Goal: Information Seeking & Learning: Find contact information

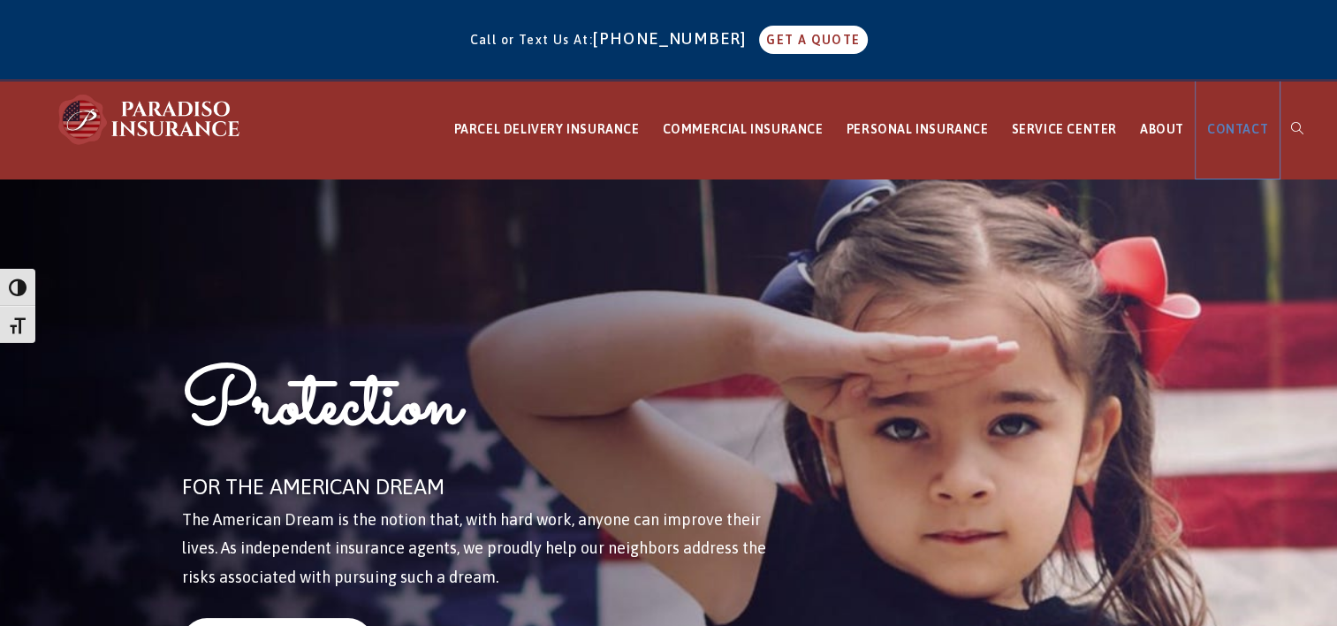
drag, startPoint x: 0, startPoint y: 0, endPoint x: 1234, endPoint y: 131, distance: 1240.5
click at [1234, 131] on span "CONTACT" at bounding box center [1237, 129] width 61 height 14
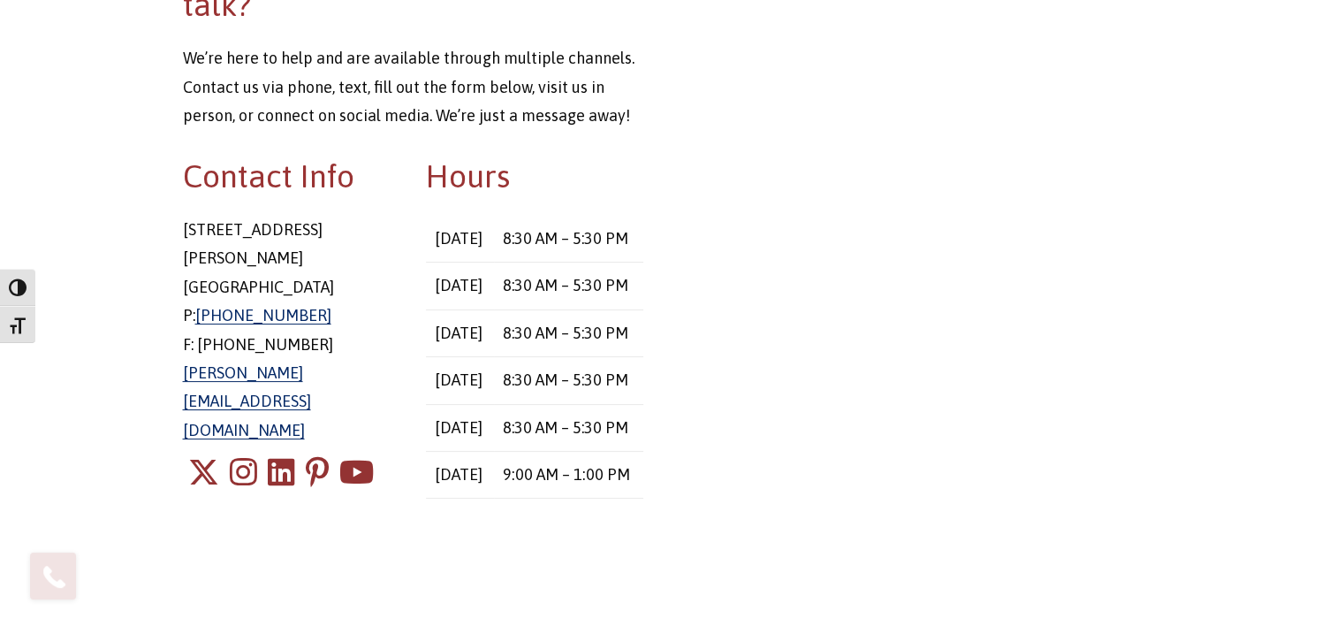
scroll to position [399, 0]
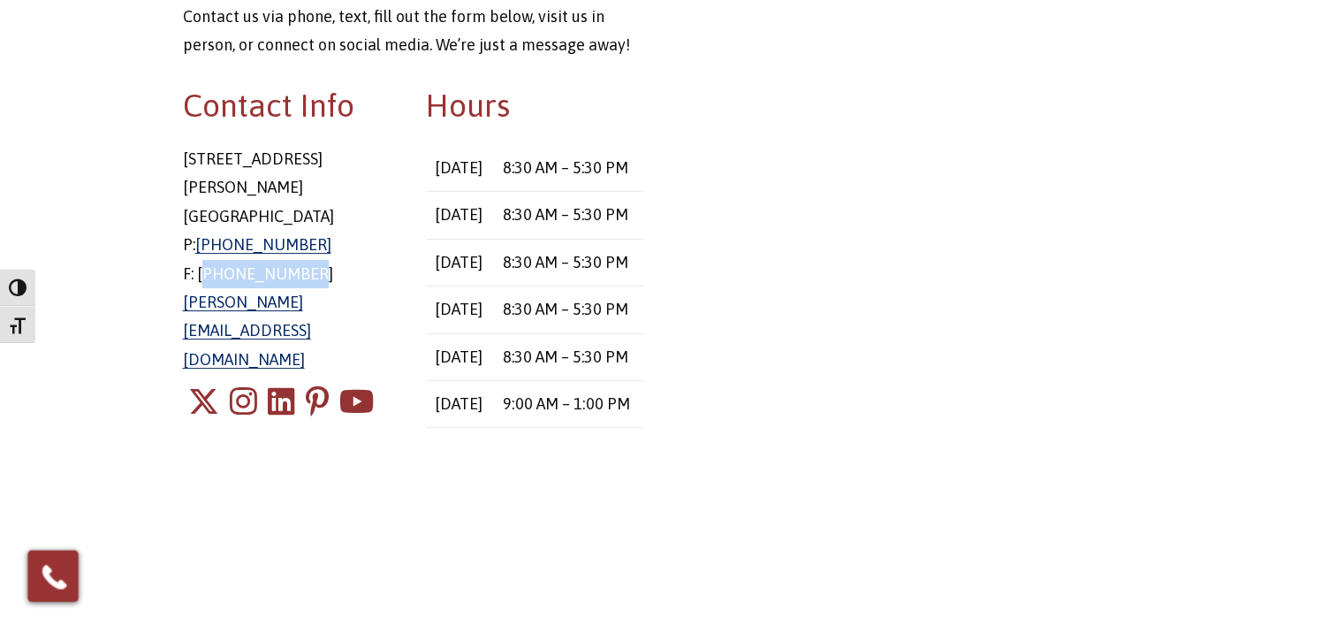
drag, startPoint x: 307, startPoint y: 237, endPoint x: 195, endPoint y: 240, distance: 111.4
click at [195, 240] on p "[STREET_ADDRESS][PERSON_NAME] P: [PHONE_NUMBER] F: [PHONE_NUMBER] [PERSON_NAME]…" at bounding box center [291, 259] width 217 height 229
copy p "[PHONE_NUMBER]"
